Goal: Task Accomplishment & Management: Manage account settings

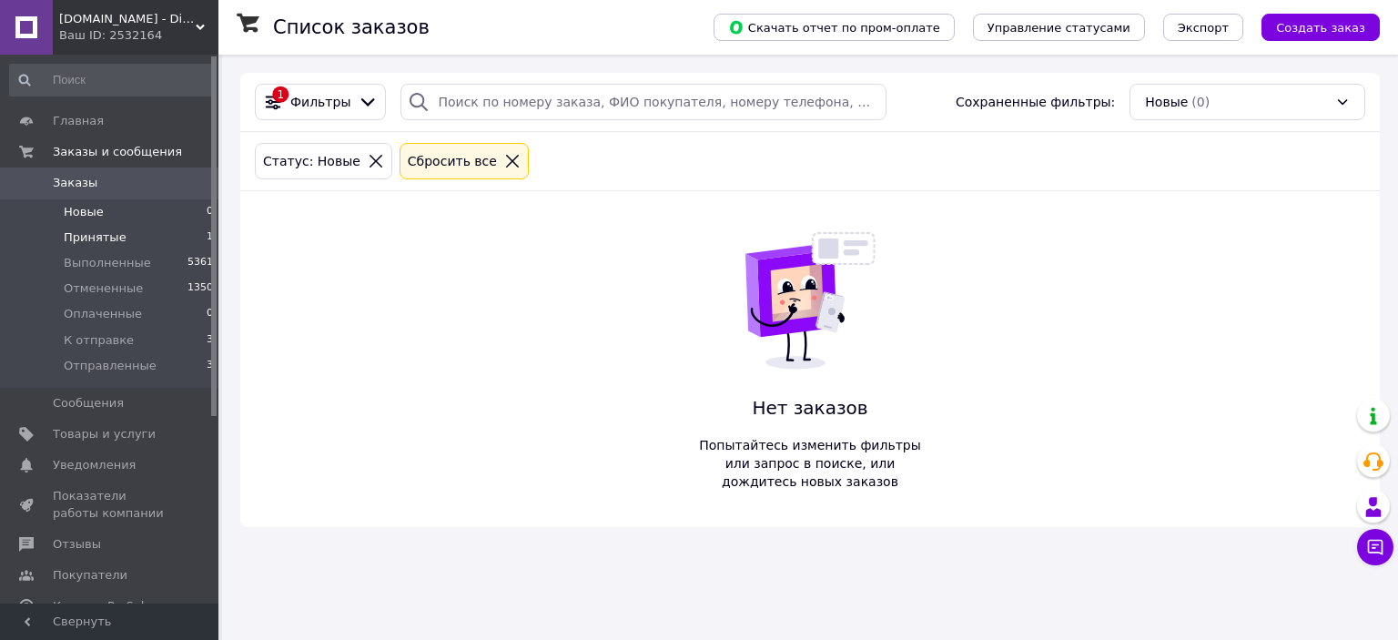
click at [107, 230] on span "Принятые" at bounding box center [95, 237] width 63 height 16
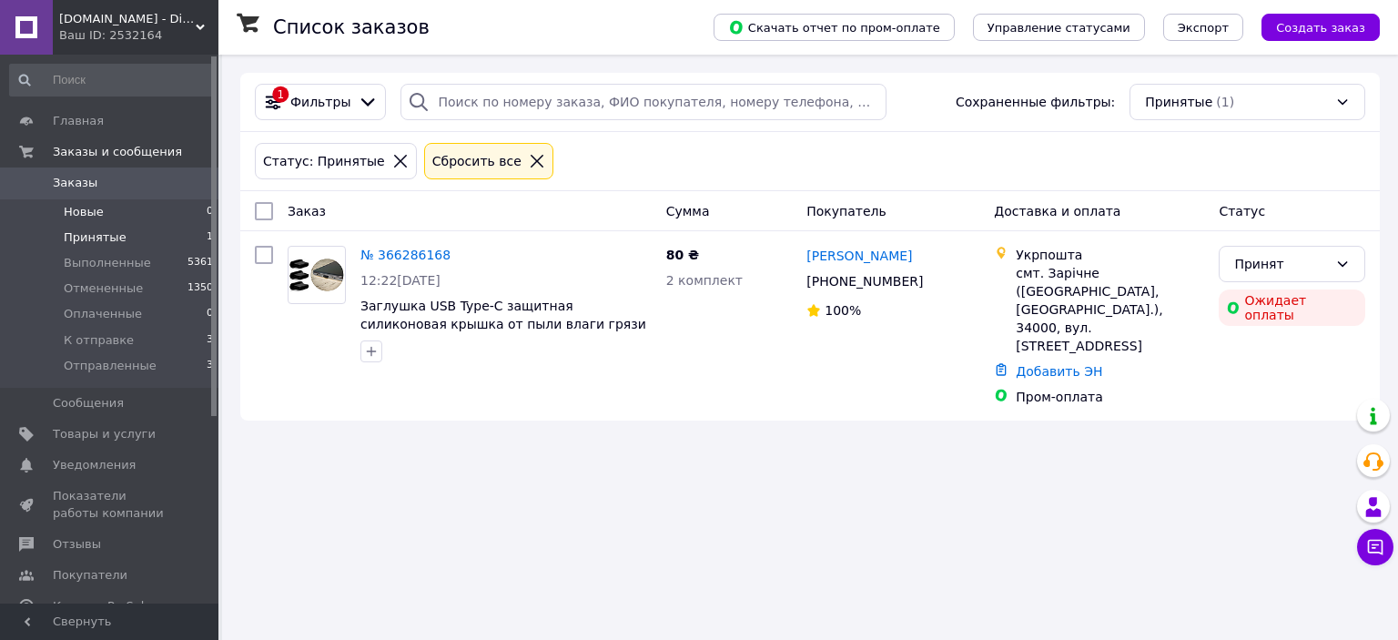
click at [131, 218] on li "Новые 0" at bounding box center [112, 211] width 224 height 25
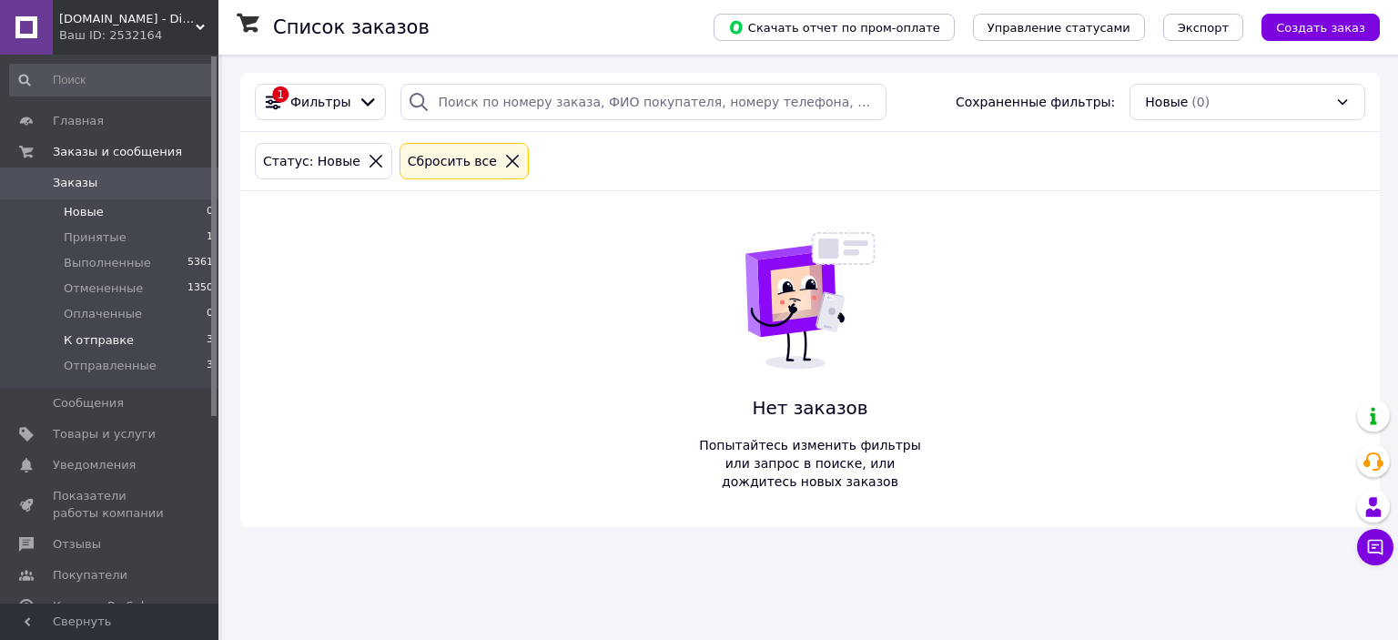
click at [145, 342] on li "К отправке 3" at bounding box center [112, 340] width 224 height 25
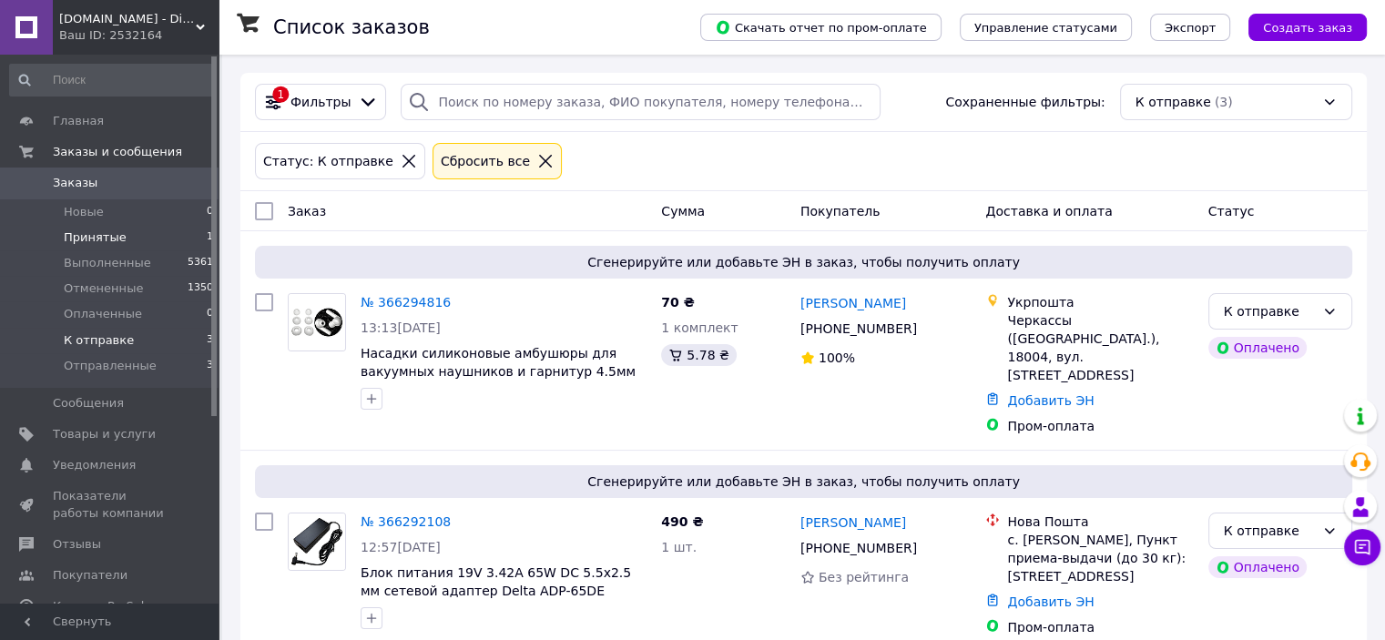
click at [175, 246] on li "Принятые 1" at bounding box center [112, 237] width 224 height 25
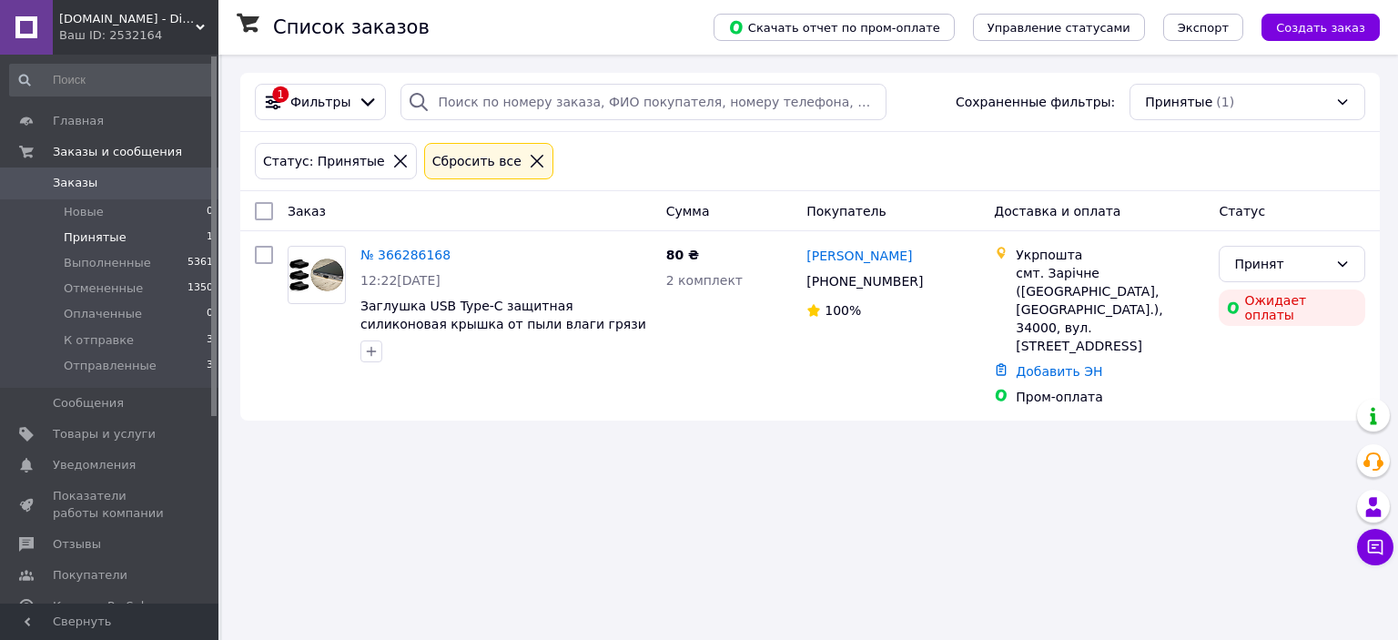
click at [143, 232] on li "Принятые 1" at bounding box center [112, 237] width 224 height 25
click at [85, 218] on span "Новые" at bounding box center [84, 212] width 40 height 16
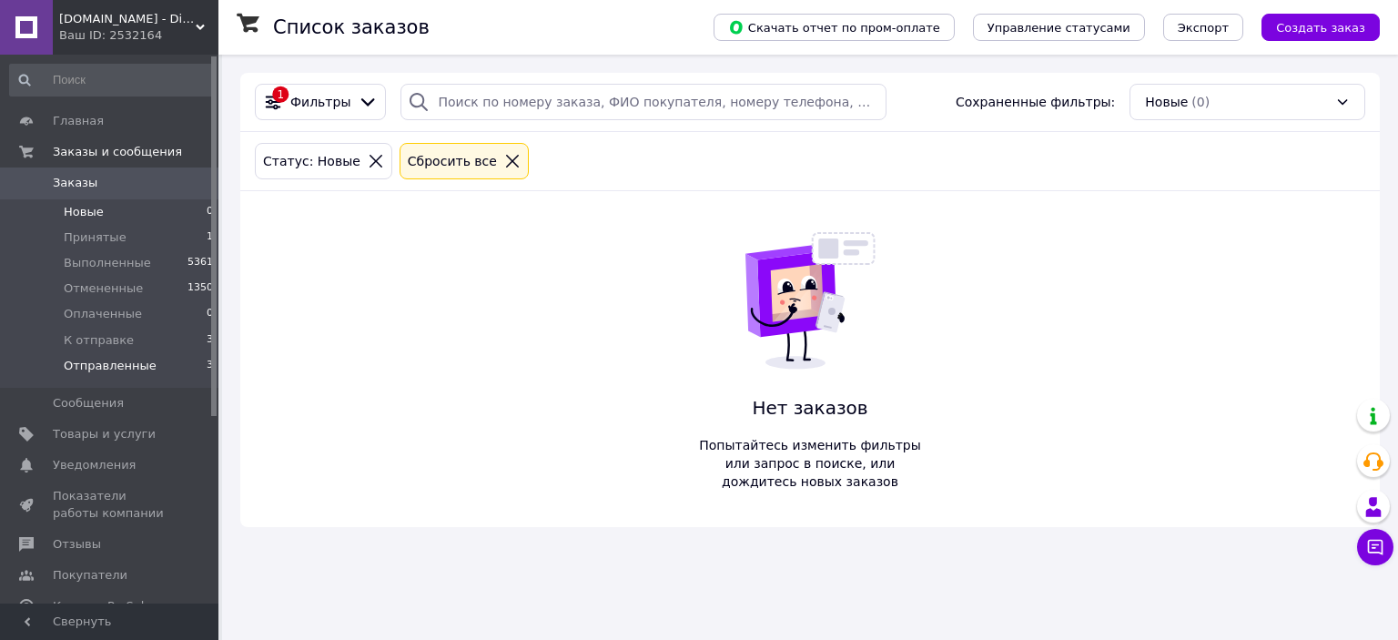
click at [84, 365] on span "Отправленные" at bounding box center [110, 366] width 93 height 16
